Goal: Task Accomplishment & Management: Manage account settings

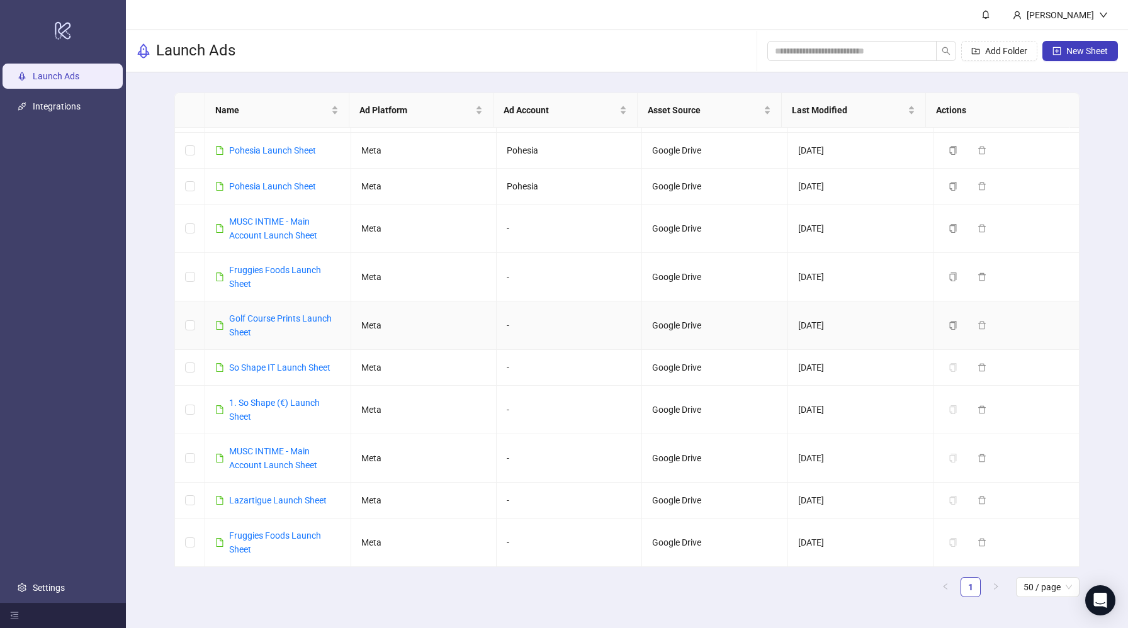
scroll to position [241, 0]
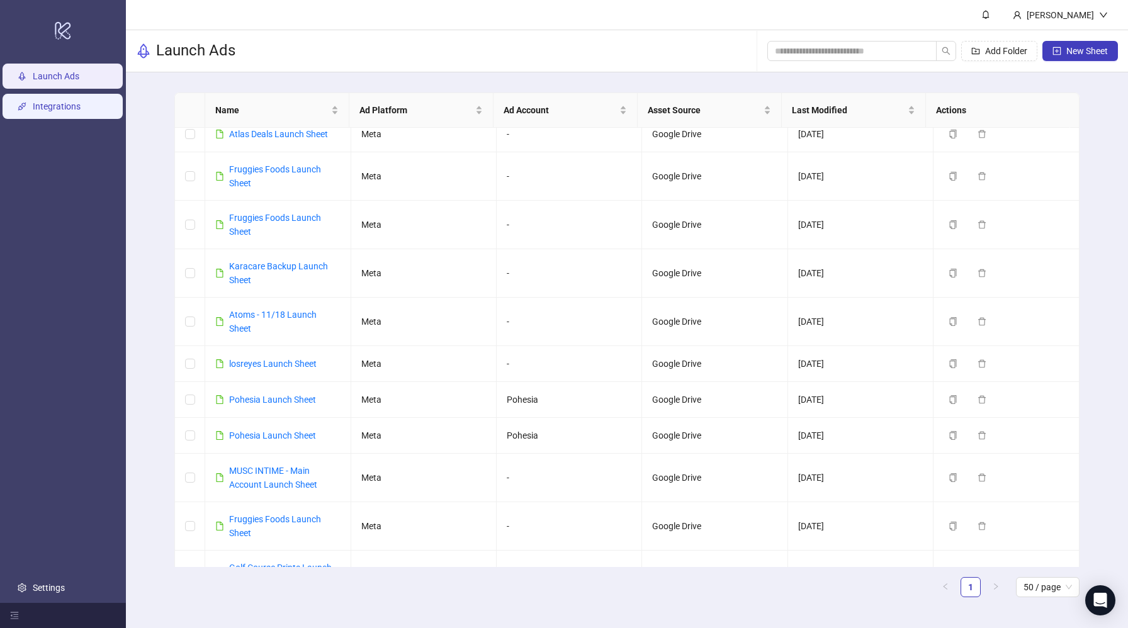
click at [64, 108] on link "Integrations" at bounding box center [57, 106] width 48 height 10
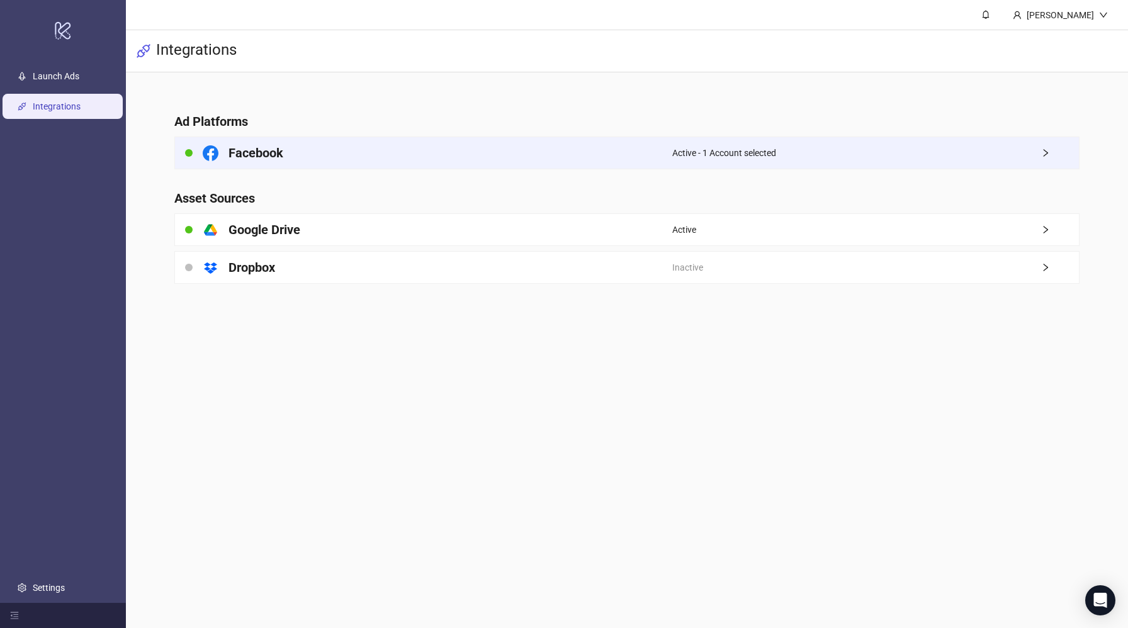
click at [411, 159] on div "Facebook" at bounding box center [423, 152] width 497 height 31
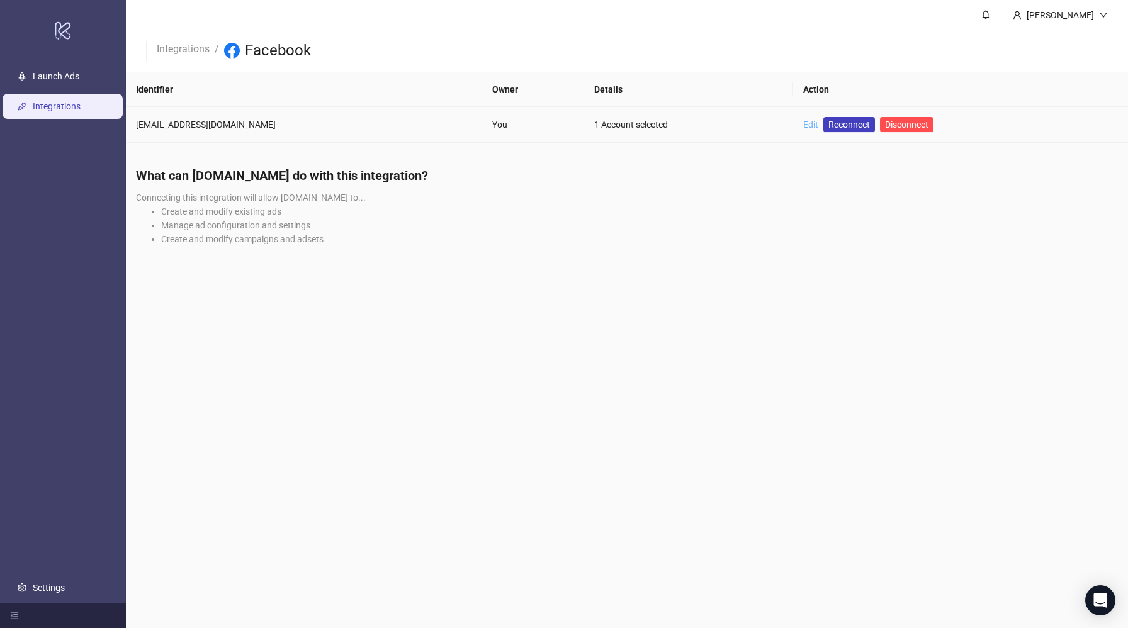
click at [803, 121] on link "Edit" at bounding box center [810, 125] width 15 height 10
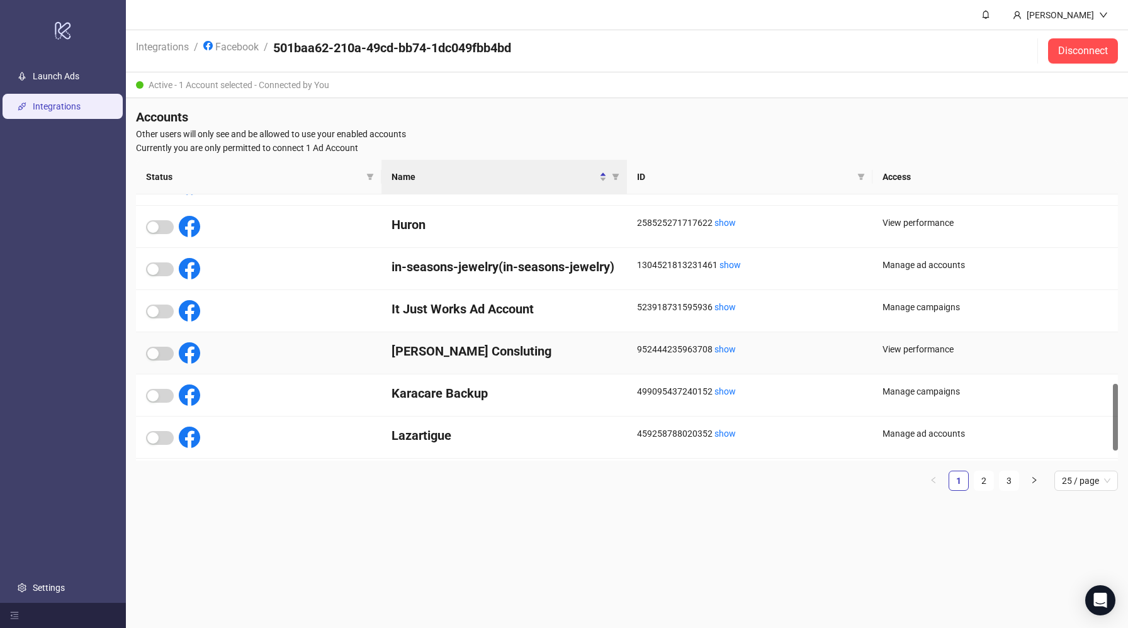
scroll to position [704, 0]
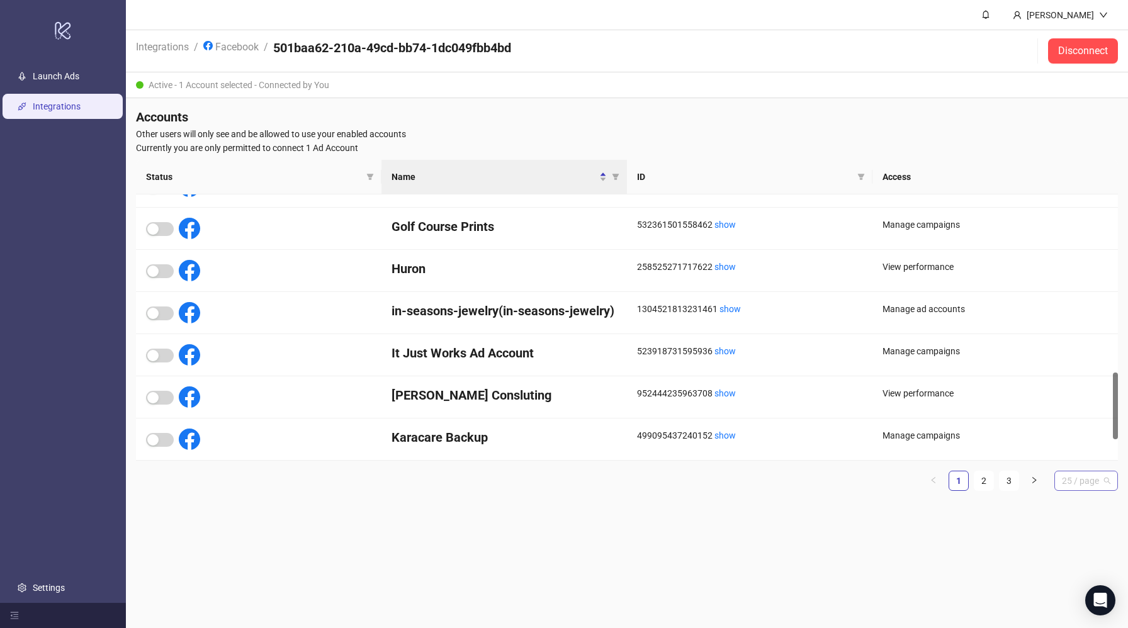
click at [1084, 483] on span "25 / page" at bounding box center [1086, 481] width 48 height 19
click at [1069, 570] on div "50 / page" at bounding box center [1086, 567] width 43 height 14
click at [797, 521] on main "[PERSON_NAME] Integrations / Facebook / 501baa62-210a-49cd-bb74-1dc049fbb4bd Di…" at bounding box center [627, 314] width 1002 height 628
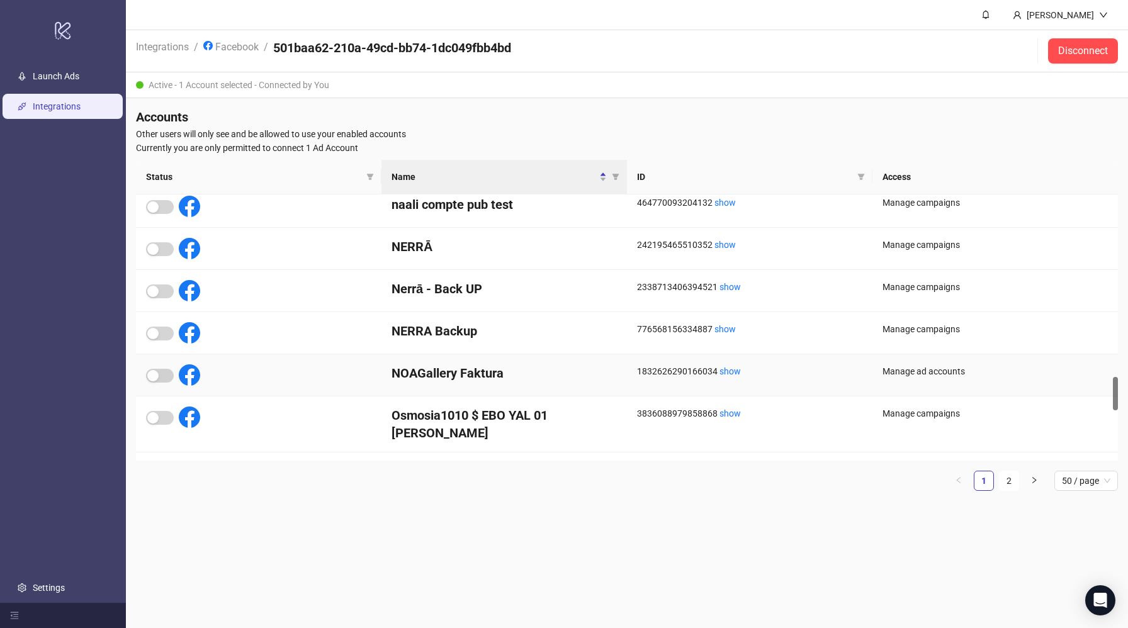
scroll to position [1481, 0]
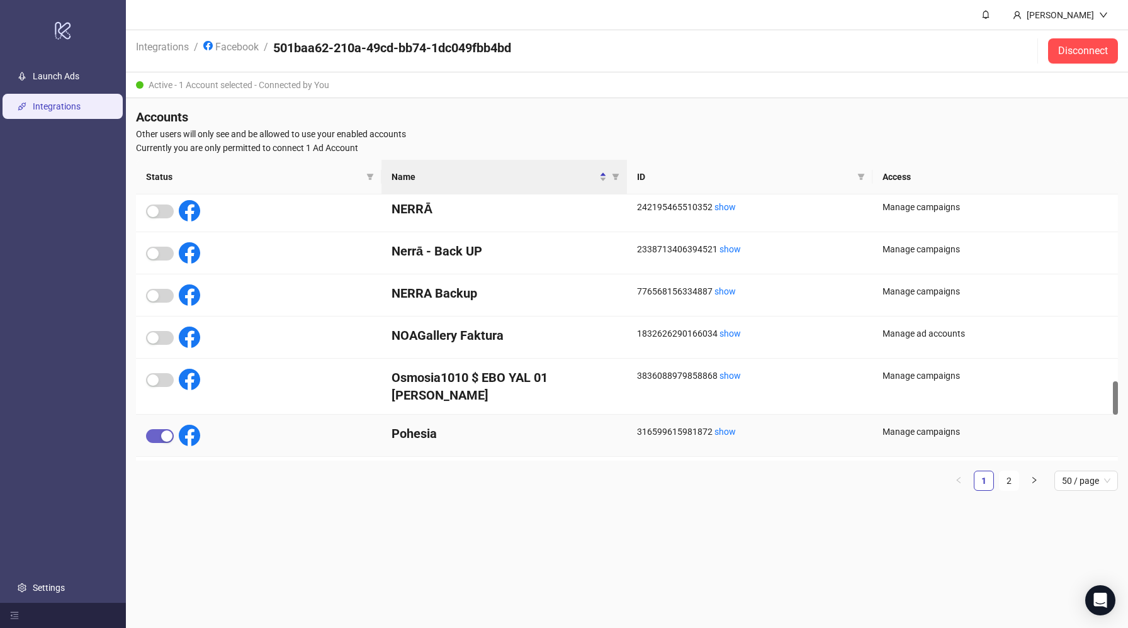
click at [167, 431] on div "button" at bounding box center [166, 436] width 11 height 11
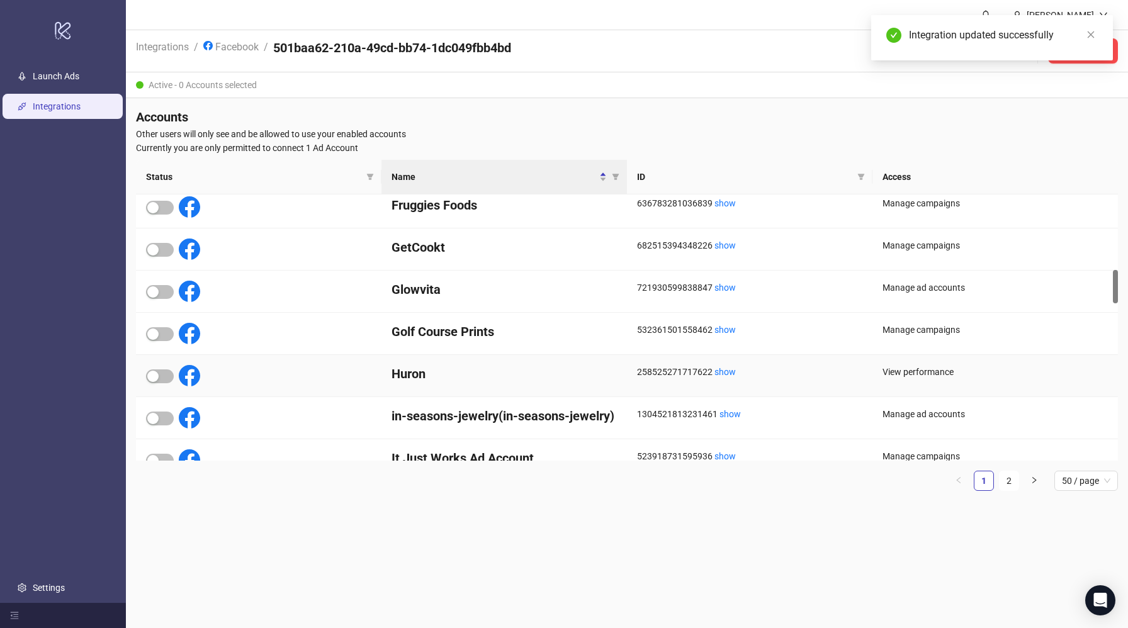
scroll to position [574, 0]
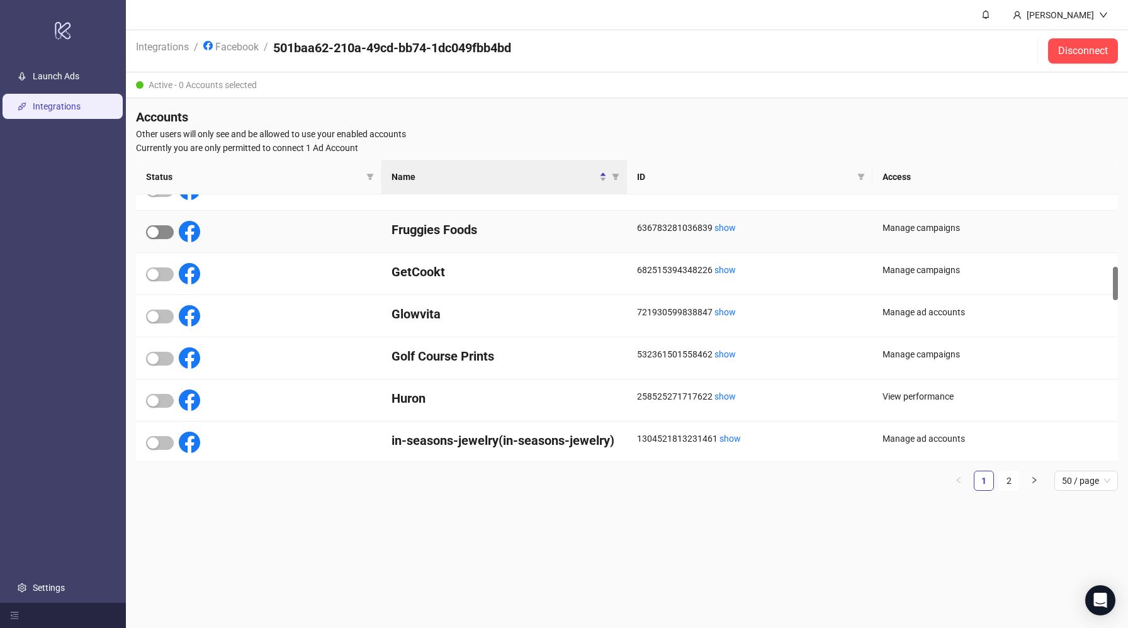
click at [164, 228] on span "button" at bounding box center [160, 232] width 28 height 14
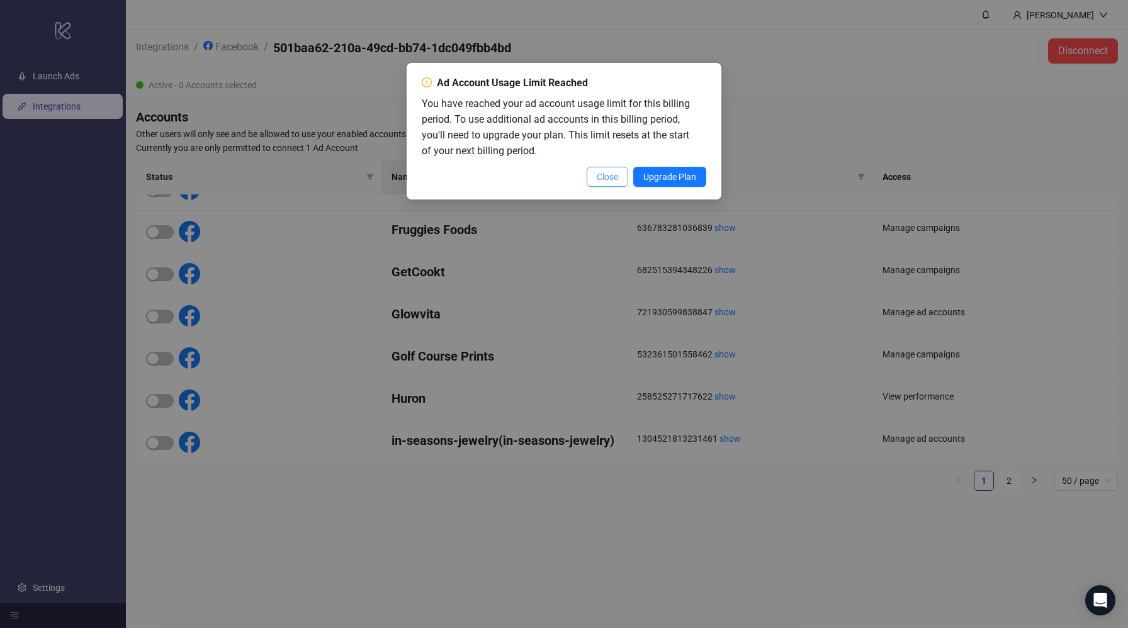
click at [618, 179] on button "Close" at bounding box center [608, 177] width 42 height 20
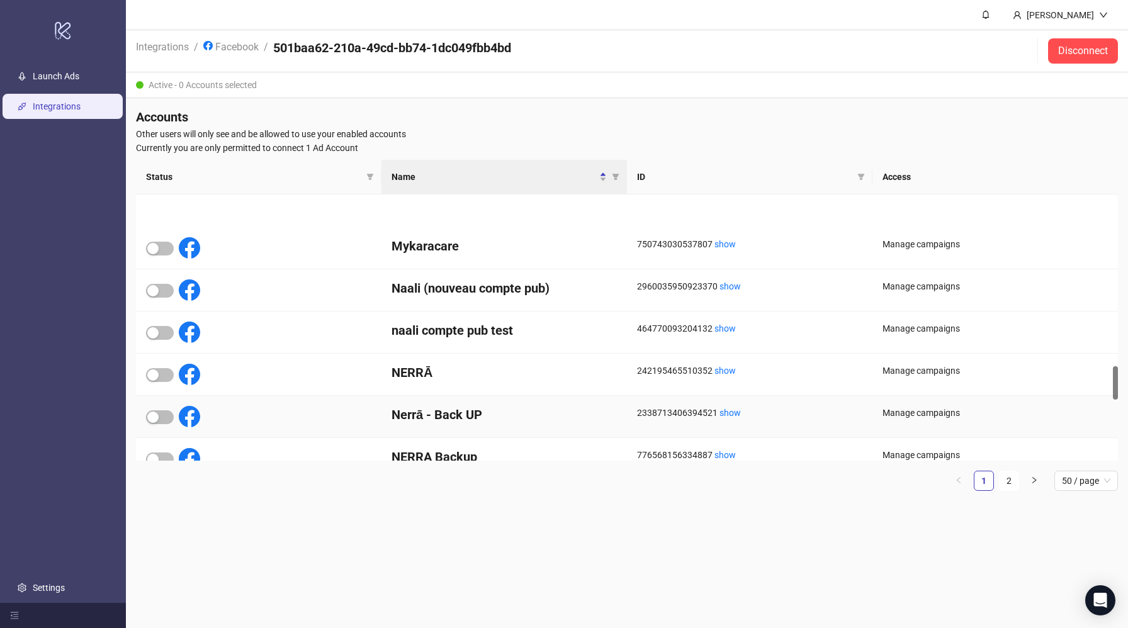
scroll to position [1453, 0]
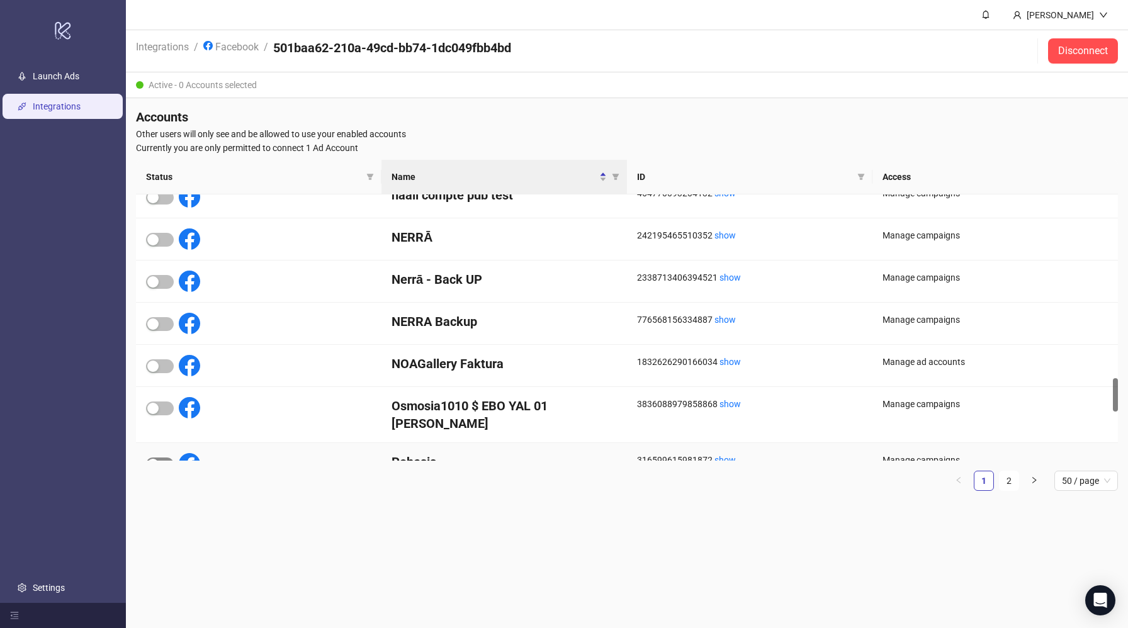
click at [159, 458] on span "button" at bounding box center [160, 465] width 28 height 14
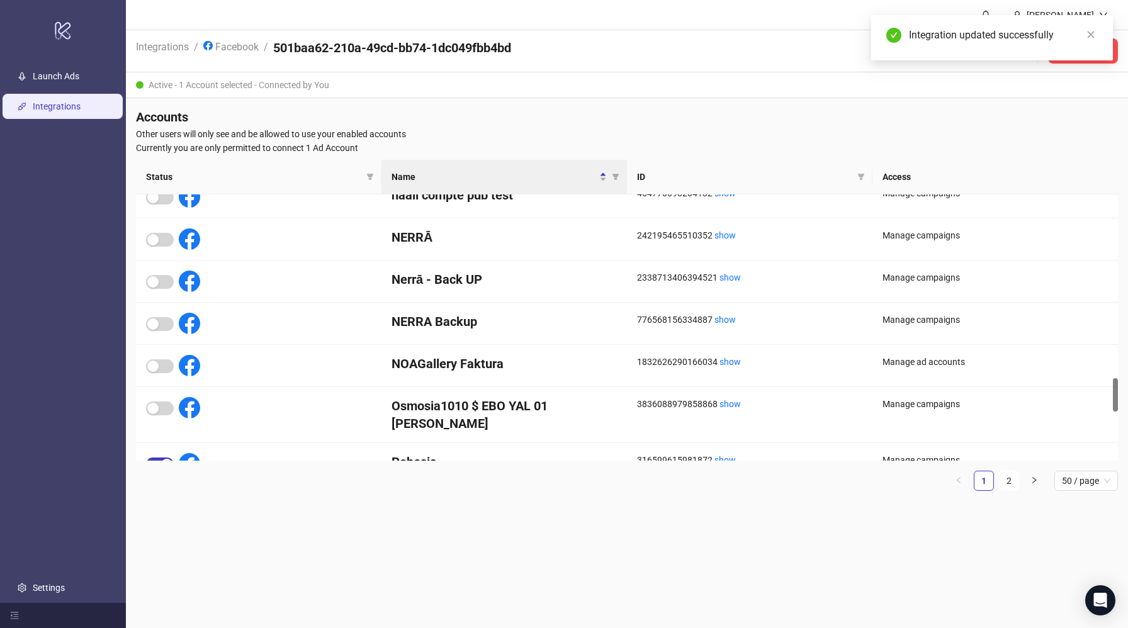
click at [43, 61] on ul "Launch Ads Integrations Settings" at bounding box center [63, 332] width 126 height 542
click at [45, 71] on link "Launch Ads" at bounding box center [56, 76] width 47 height 10
